Goal: Entertainment & Leisure: Consume media (video, audio)

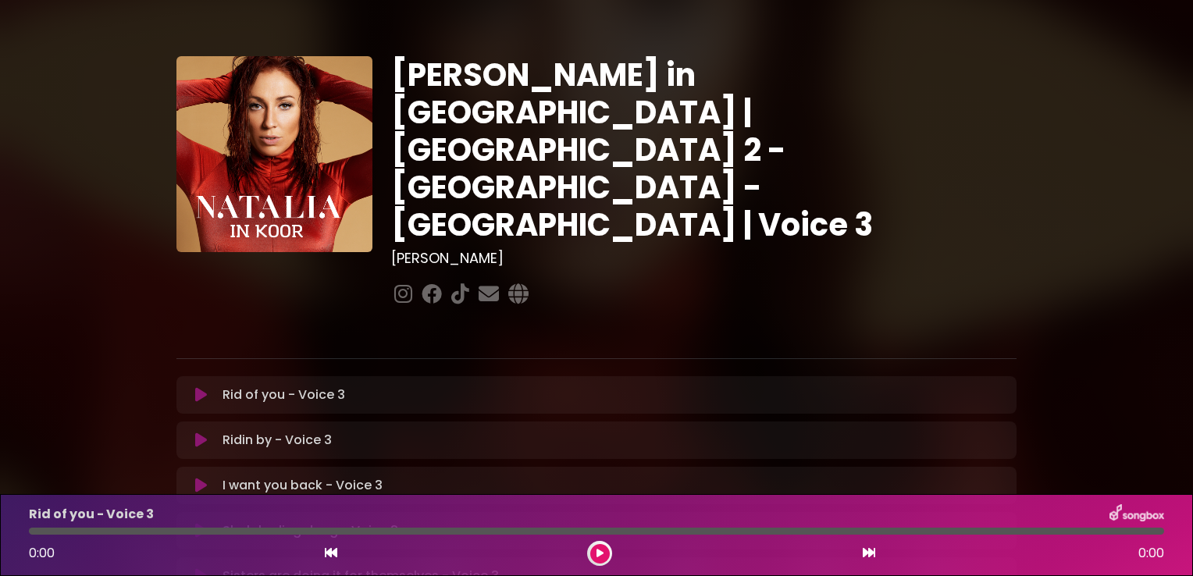
click at [198, 387] on icon at bounding box center [201, 395] width 12 height 16
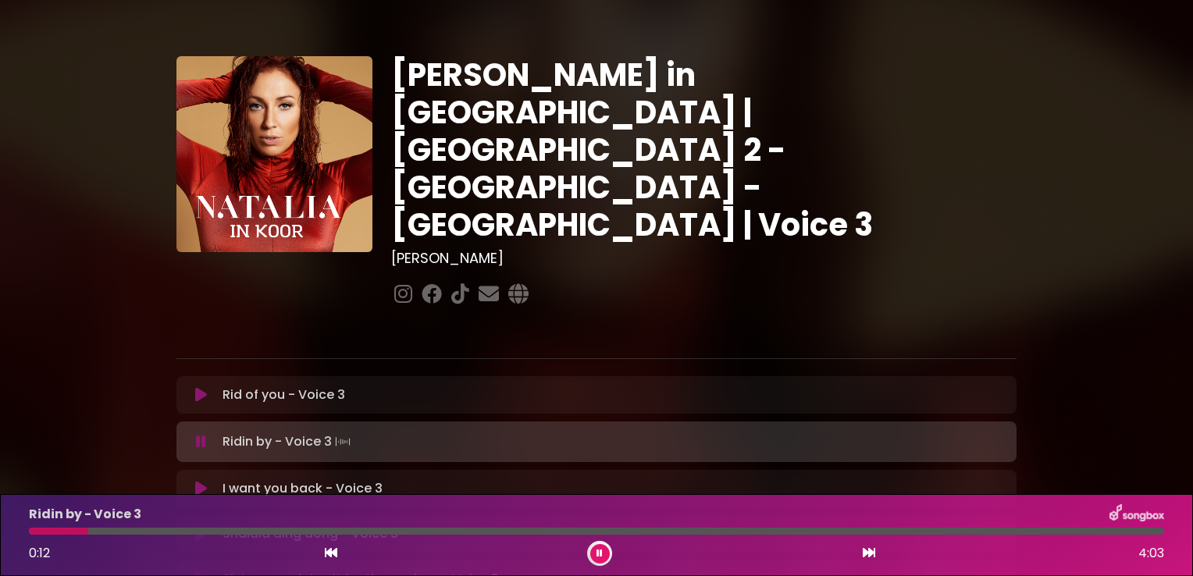
click at [103, 528] on div at bounding box center [596, 531] width 1135 height 7
click at [147, 532] on div at bounding box center [596, 531] width 1135 height 7
click at [403, 533] on div at bounding box center [231, 531] width 404 height 7
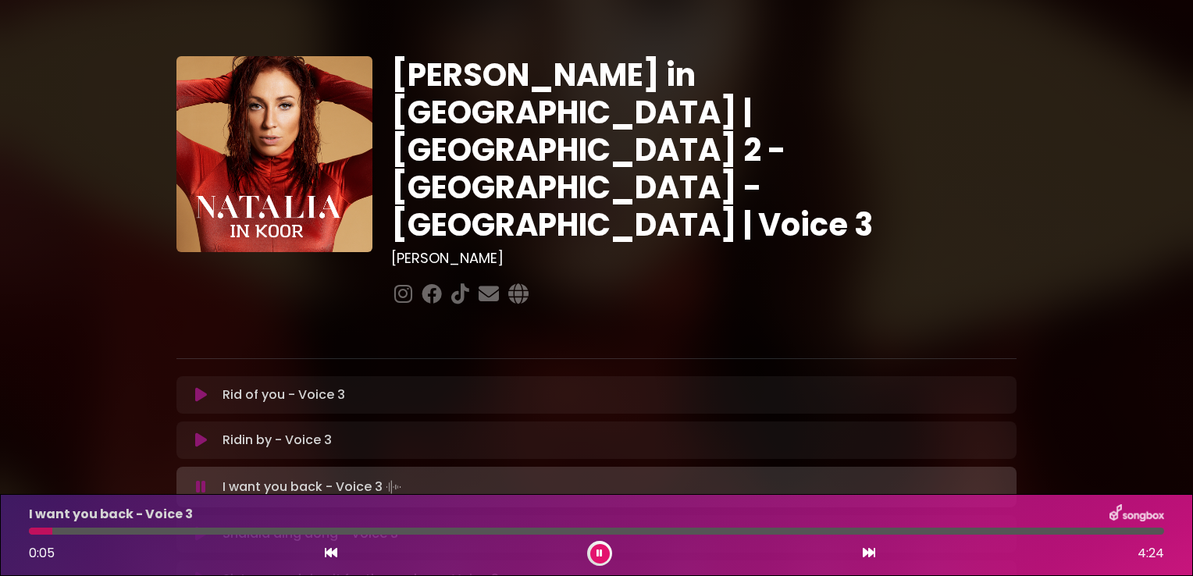
click at [83, 532] on div at bounding box center [596, 531] width 1135 height 7
click at [116, 531] on div at bounding box center [596, 531] width 1135 height 7
click at [179, 537] on div "I want you back - Voice 3 0:33 4:24" at bounding box center [597, 535] width 1154 height 62
click at [190, 530] on div at bounding box center [596, 531] width 1135 height 7
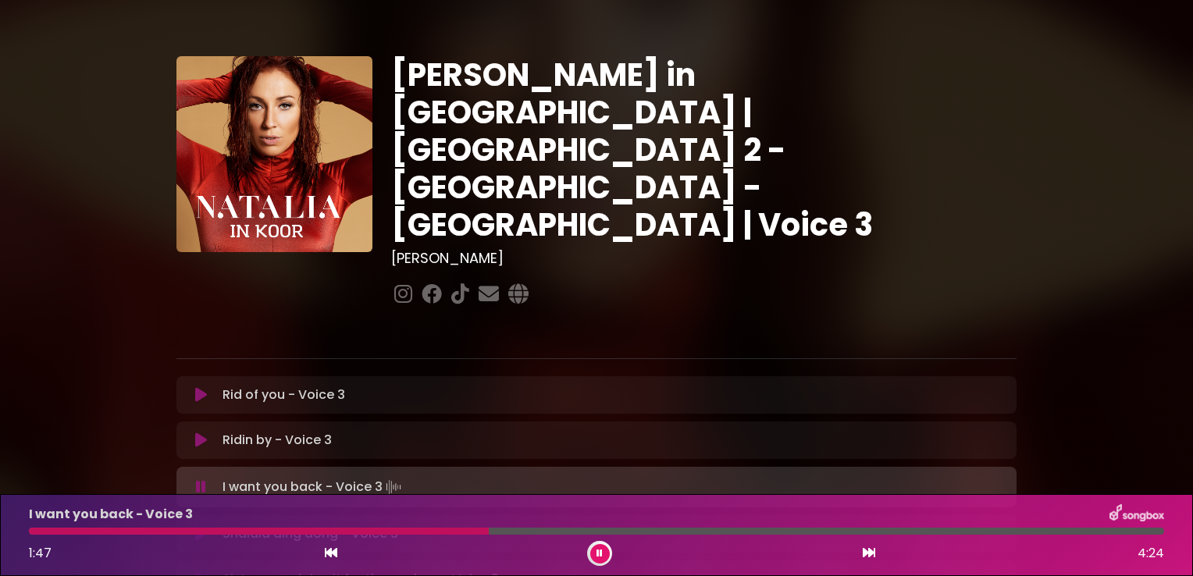
click at [379, 529] on div at bounding box center [259, 531] width 460 height 7
click at [425, 527] on div "I want you back - Voice 3 1:38 4:24" at bounding box center [597, 535] width 1154 height 62
click at [401, 534] on div at bounding box center [241, 531] width 425 height 7
click at [401, 534] on div at bounding box center [270, 531] width 482 height 7
click at [409, 536] on div "I want you back - Voice 3 1:27 4:24" at bounding box center [597, 535] width 1154 height 62
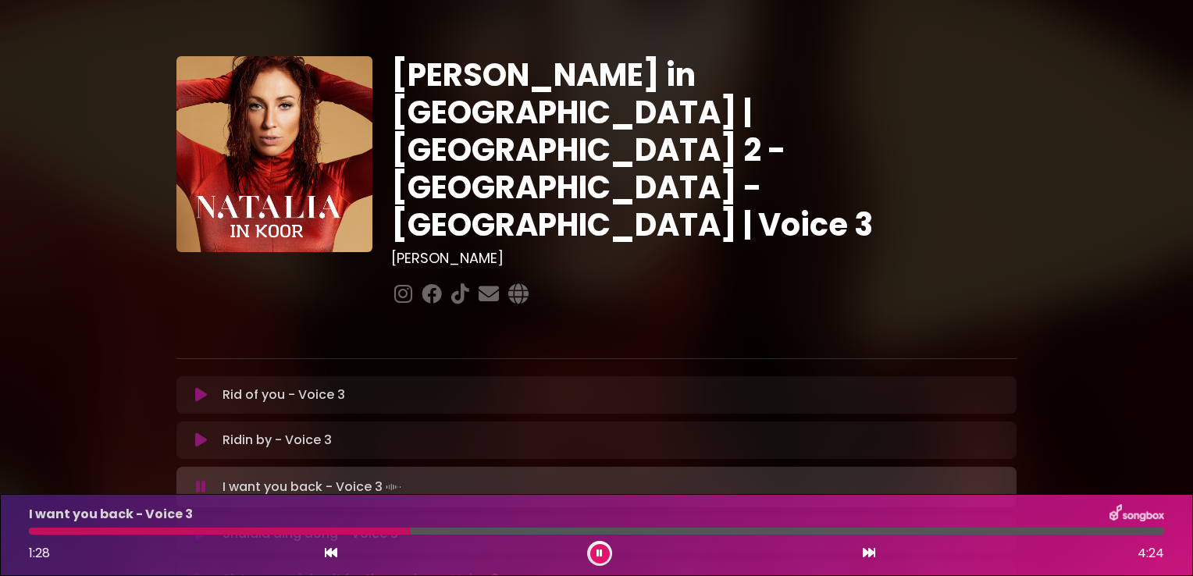
click at [418, 535] on div at bounding box center [596, 531] width 1135 height 7
click at [600, 551] on icon at bounding box center [599, 553] width 6 height 9
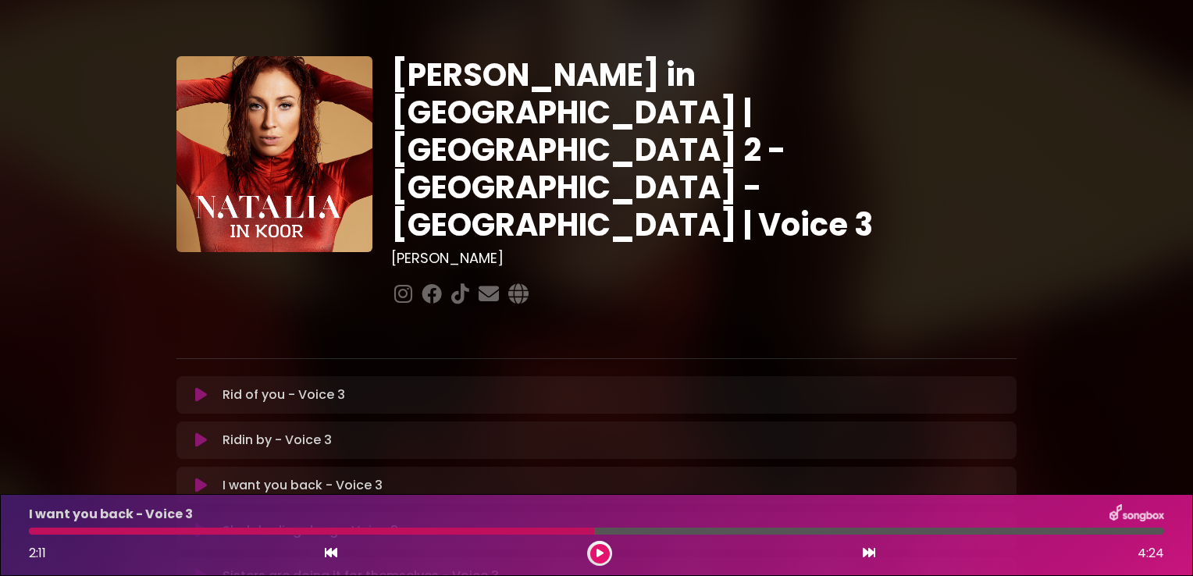
click at [534, 532] on div at bounding box center [311, 531] width 565 height 7
click at [545, 532] on div at bounding box center [311, 531] width 565 height 7
drag, startPoint x: 545, startPoint y: 532, endPoint x: 536, endPoint y: 536, distance: 9.1
click at [536, 536] on div "I want you back - Voice 3 2:11 4:24" at bounding box center [597, 535] width 1154 height 62
click at [596, 561] on button at bounding box center [600, 554] width 20 height 20
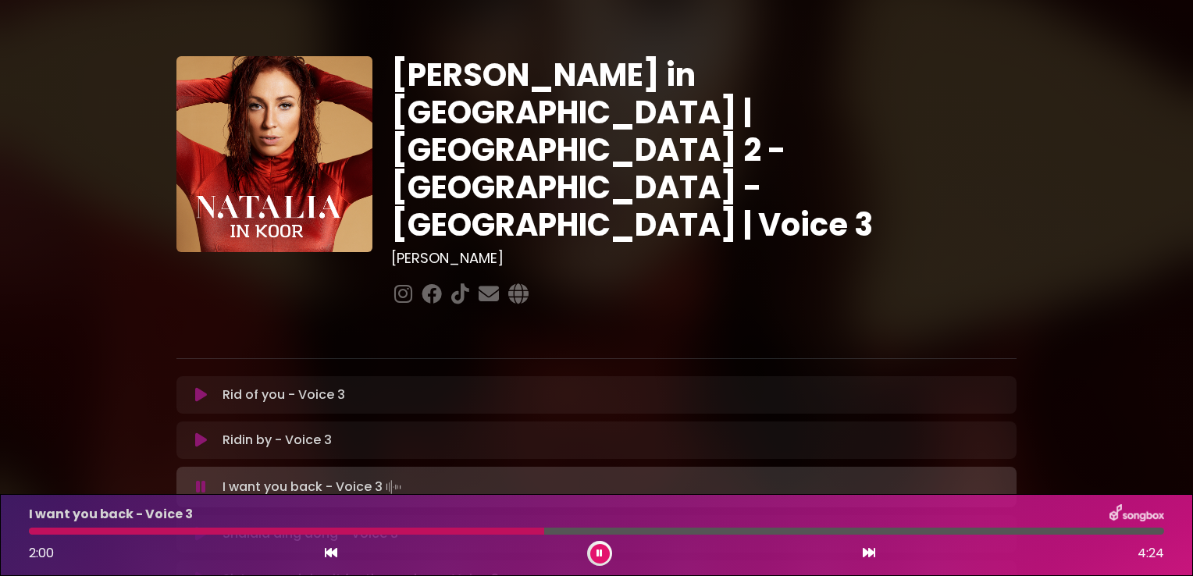
click at [518, 535] on div at bounding box center [286, 531] width 515 height 7
click at [525, 536] on div "I want you back - Voice 3 2:04 4:24" at bounding box center [597, 535] width 1154 height 62
click at [518, 532] on div at bounding box center [298, 531] width 539 height 7
click at [508, 530] on div at bounding box center [278, 531] width 498 height 7
click at [447, 533] on div at bounding box center [277, 531] width 497 height 7
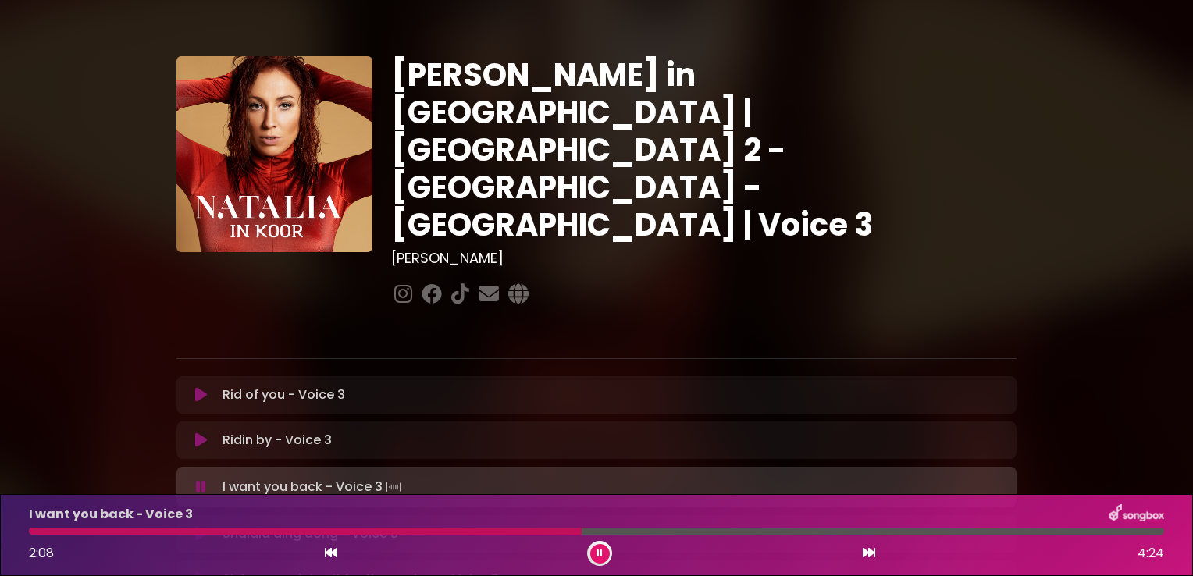
click at [52, 536] on div "I want you back - Voice 3 2:08 4:24" at bounding box center [597, 535] width 1154 height 62
click at [52, 529] on div at bounding box center [308, 531] width 558 height 7
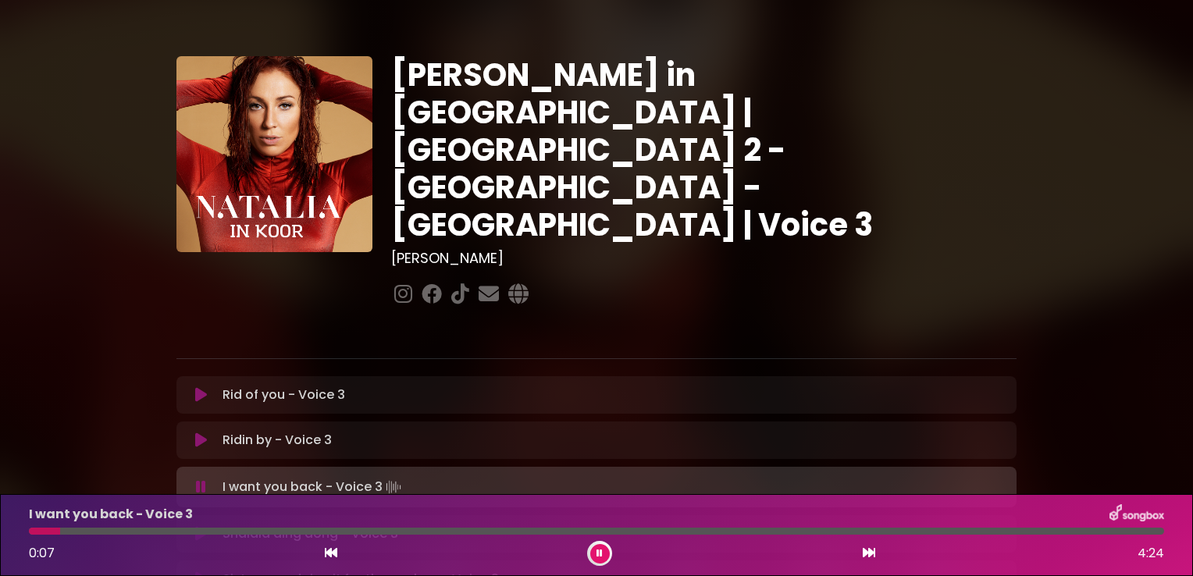
click at [89, 532] on div at bounding box center [596, 531] width 1135 height 7
click at [119, 532] on div at bounding box center [596, 531] width 1135 height 7
click at [151, 534] on div at bounding box center [596, 531] width 1135 height 7
click at [185, 536] on div "I want you back - Voice 3 0:29 4:24" at bounding box center [597, 535] width 1154 height 62
click at [185, 536] on div "I want you back - Voice 3 0:30 4:24" at bounding box center [597, 535] width 1154 height 62
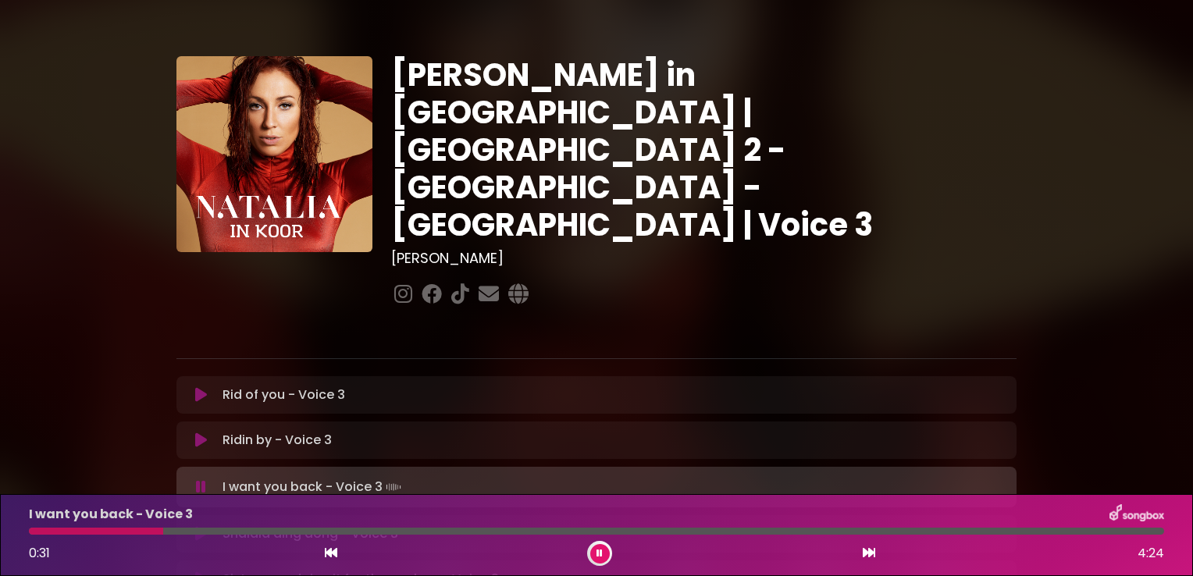
click at [184, 532] on div at bounding box center [596, 531] width 1135 height 7
click at [212, 532] on div at bounding box center [596, 531] width 1135 height 7
click at [212, 532] on div at bounding box center [198, 531] width 339 height 7
click at [381, 532] on div at bounding box center [238, 531] width 419 height 7
click at [415, 532] on div at bounding box center [298, 531] width 539 height 7
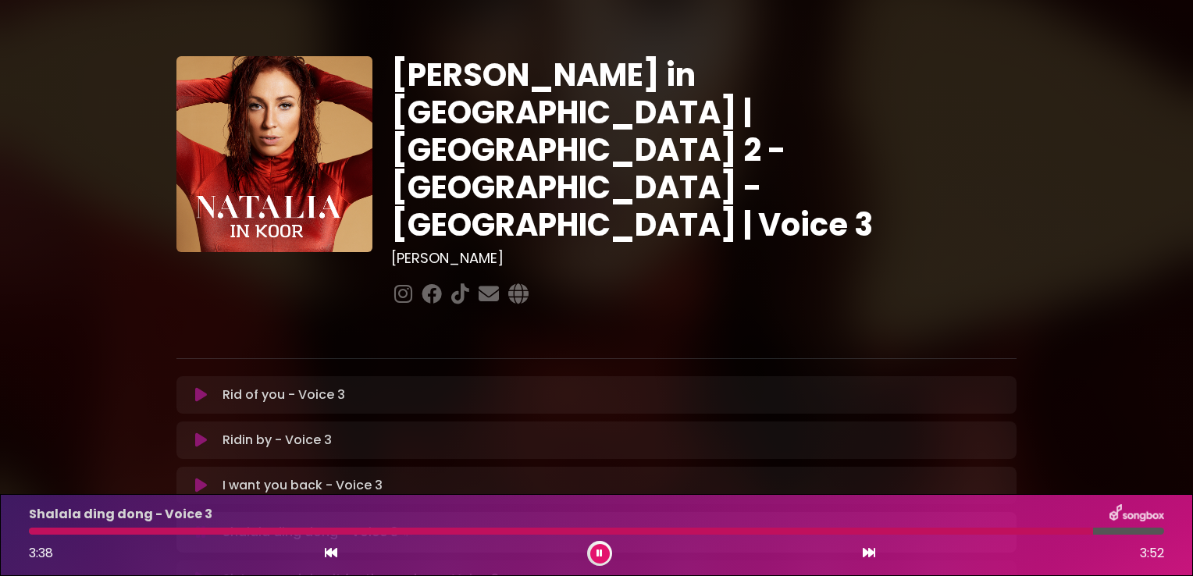
click at [106, 397] on div "[PERSON_NAME] in [GEOGRAPHIC_DATA] | [GEOGRAPHIC_DATA] 2 - [GEOGRAPHIC_DATA] - …" at bounding box center [596, 480] width 1030 height 923
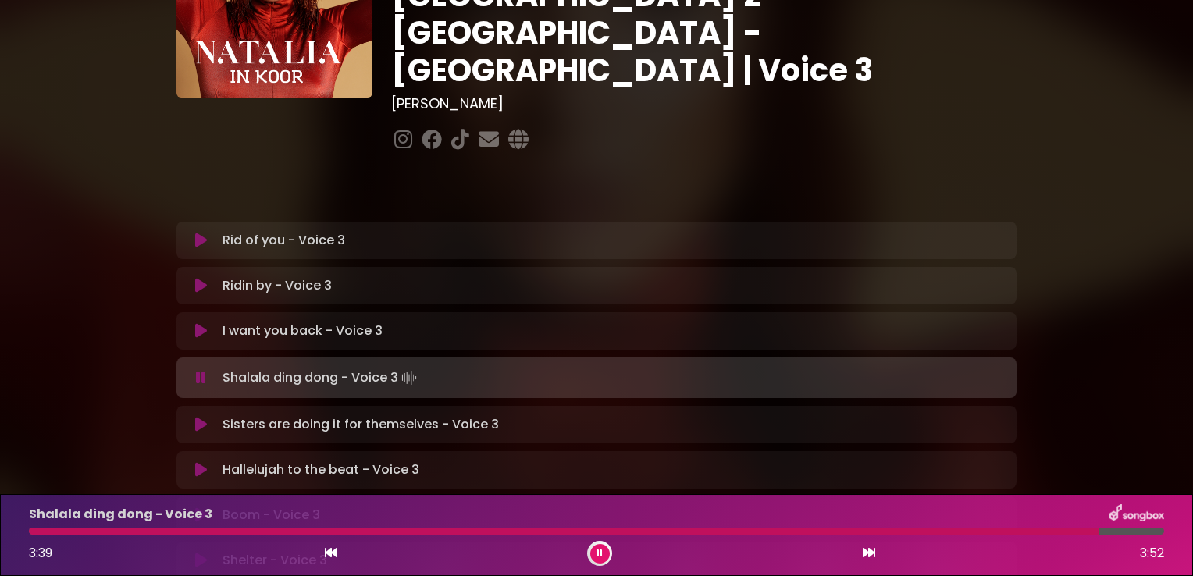
scroll to position [156, 0]
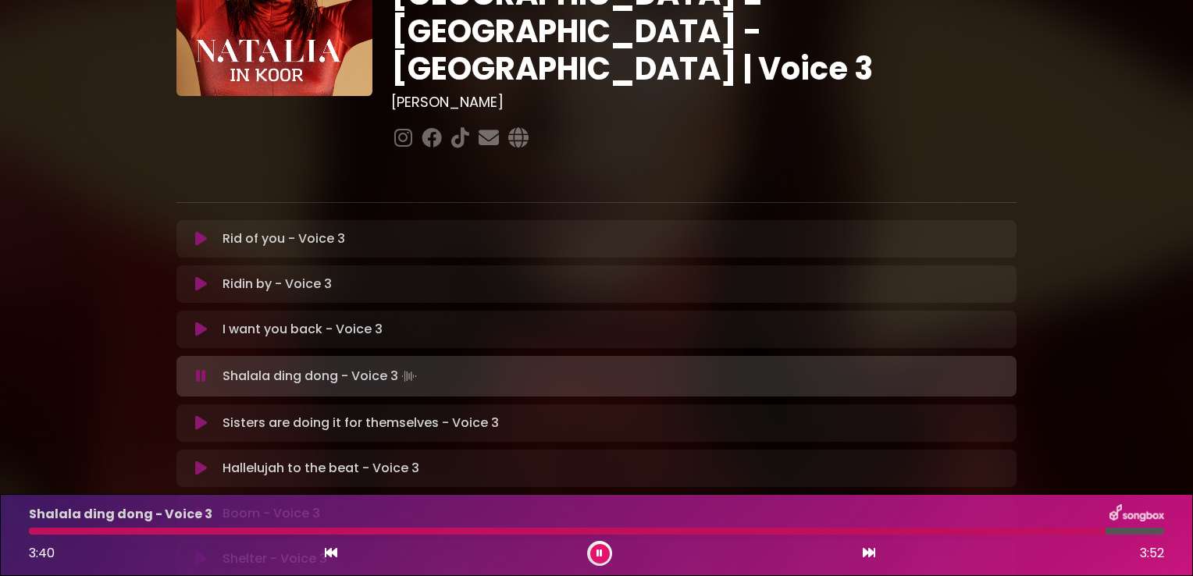
click at [203, 415] on icon at bounding box center [201, 423] width 12 height 16
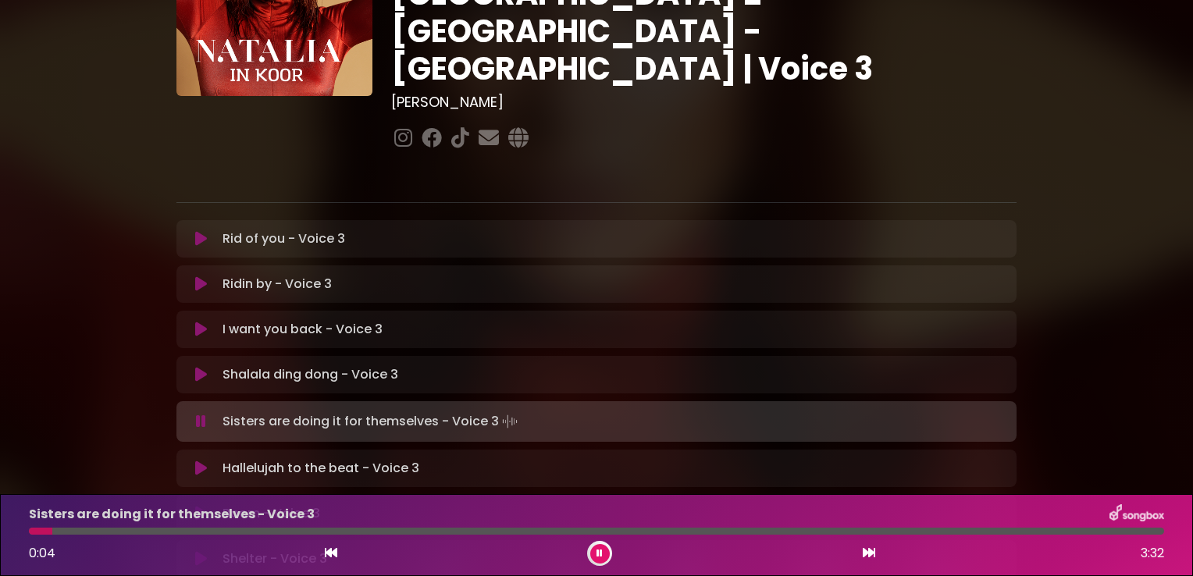
click at [65, 531] on div at bounding box center [596, 531] width 1135 height 7
click at [77, 529] on div at bounding box center [596, 531] width 1135 height 7
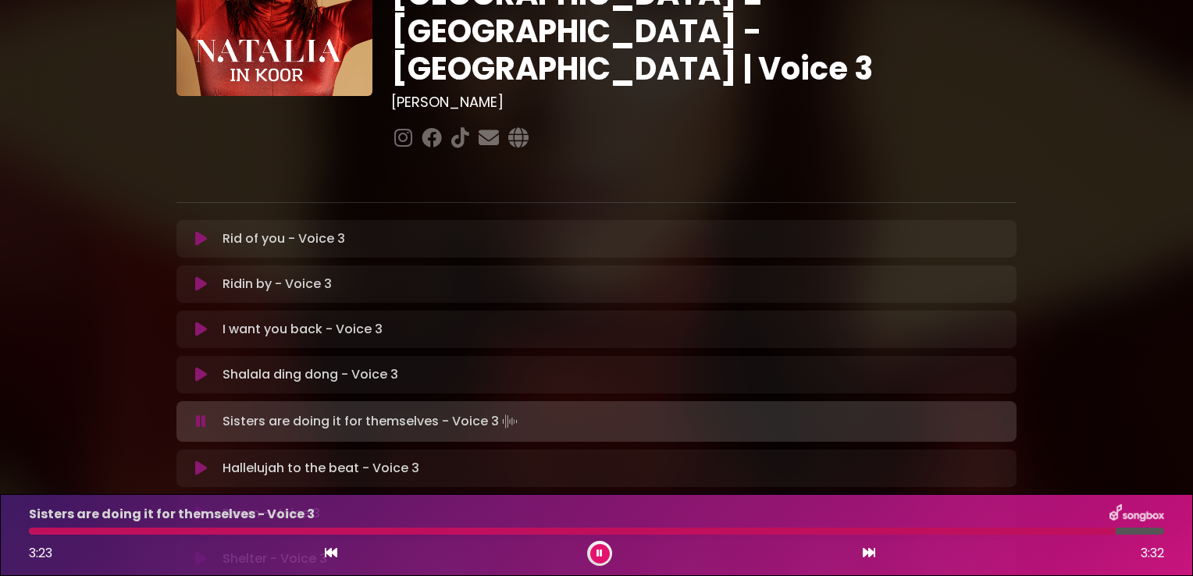
click at [188, 461] on button at bounding box center [201, 469] width 30 height 16
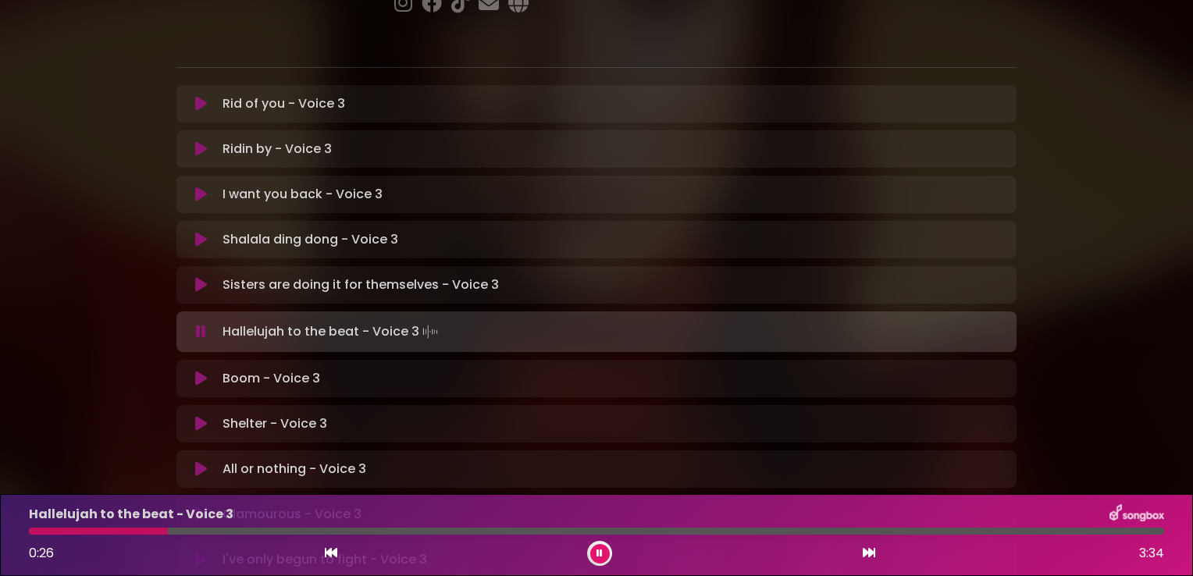
scroll to position [312, 0]
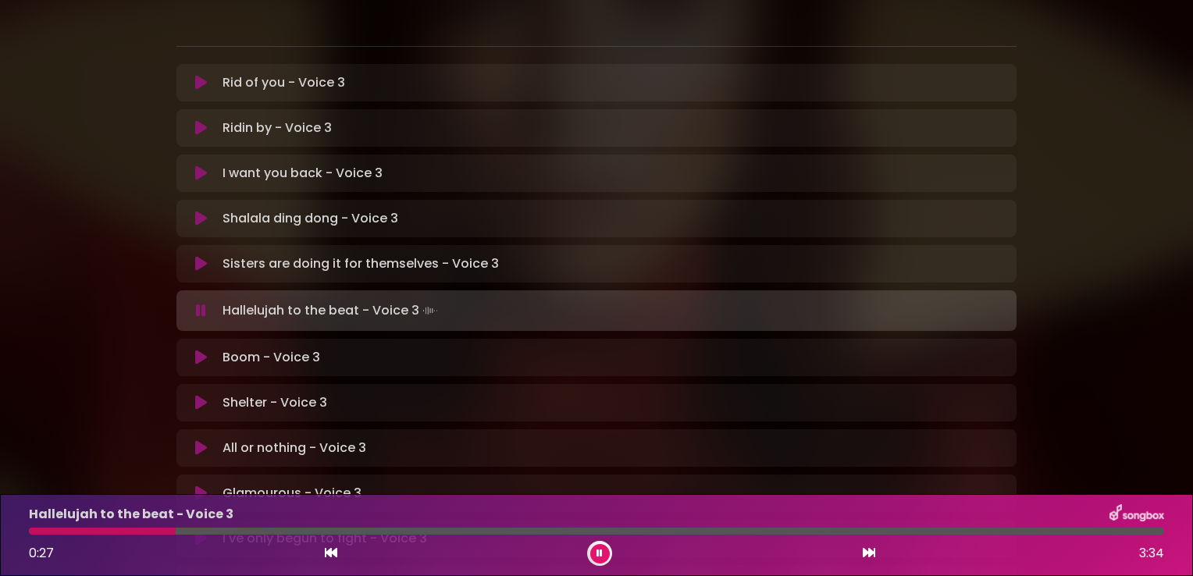
click at [206, 395] on icon at bounding box center [201, 403] width 12 height 16
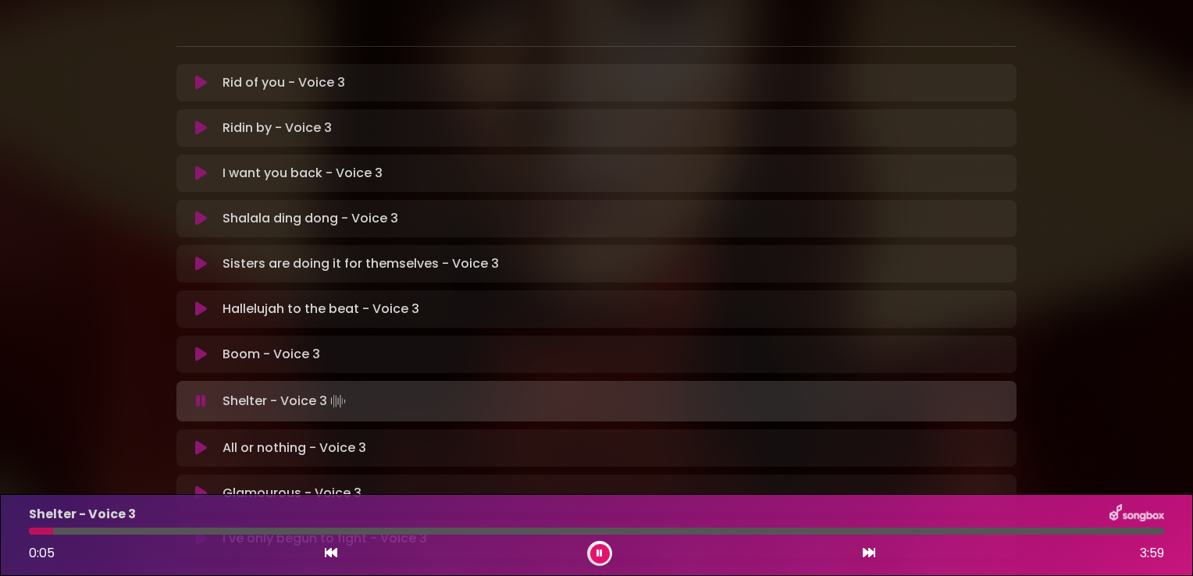
click at [111, 530] on div at bounding box center [596, 531] width 1135 height 7
click at [159, 529] on div at bounding box center [596, 531] width 1135 height 7
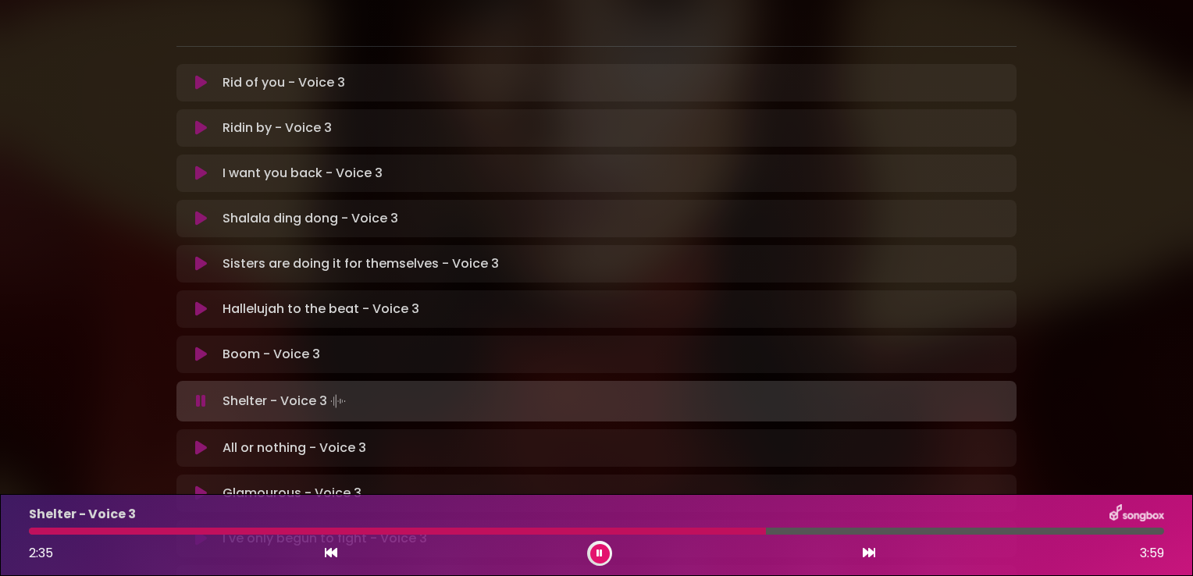
click at [785, 528] on div at bounding box center [596, 531] width 1135 height 7
click at [867, 532] on div at bounding box center [596, 531] width 1135 height 7
click at [200, 440] on icon at bounding box center [201, 448] width 12 height 16
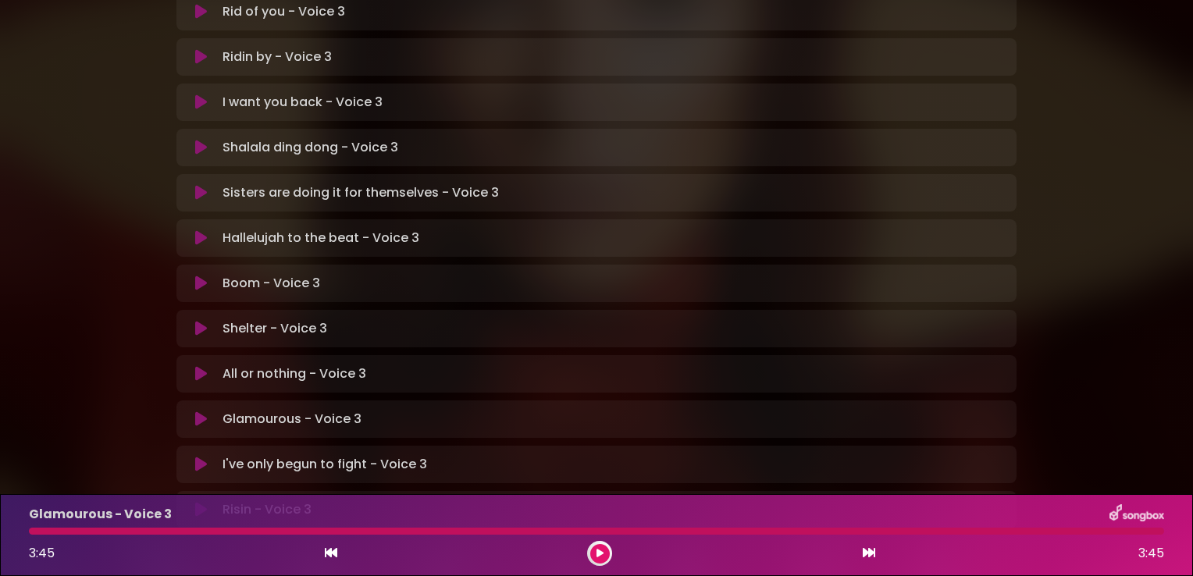
scroll to position [406, 0]
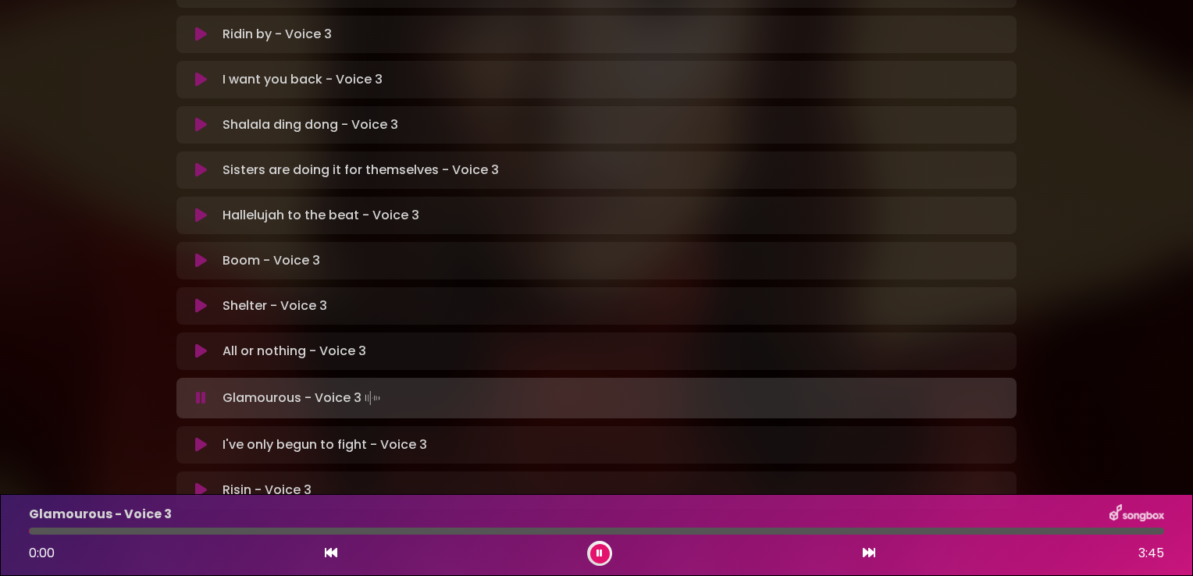
click at [200, 482] on icon at bounding box center [201, 490] width 12 height 16
